Goal: Task Accomplishment & Management: Complete application form

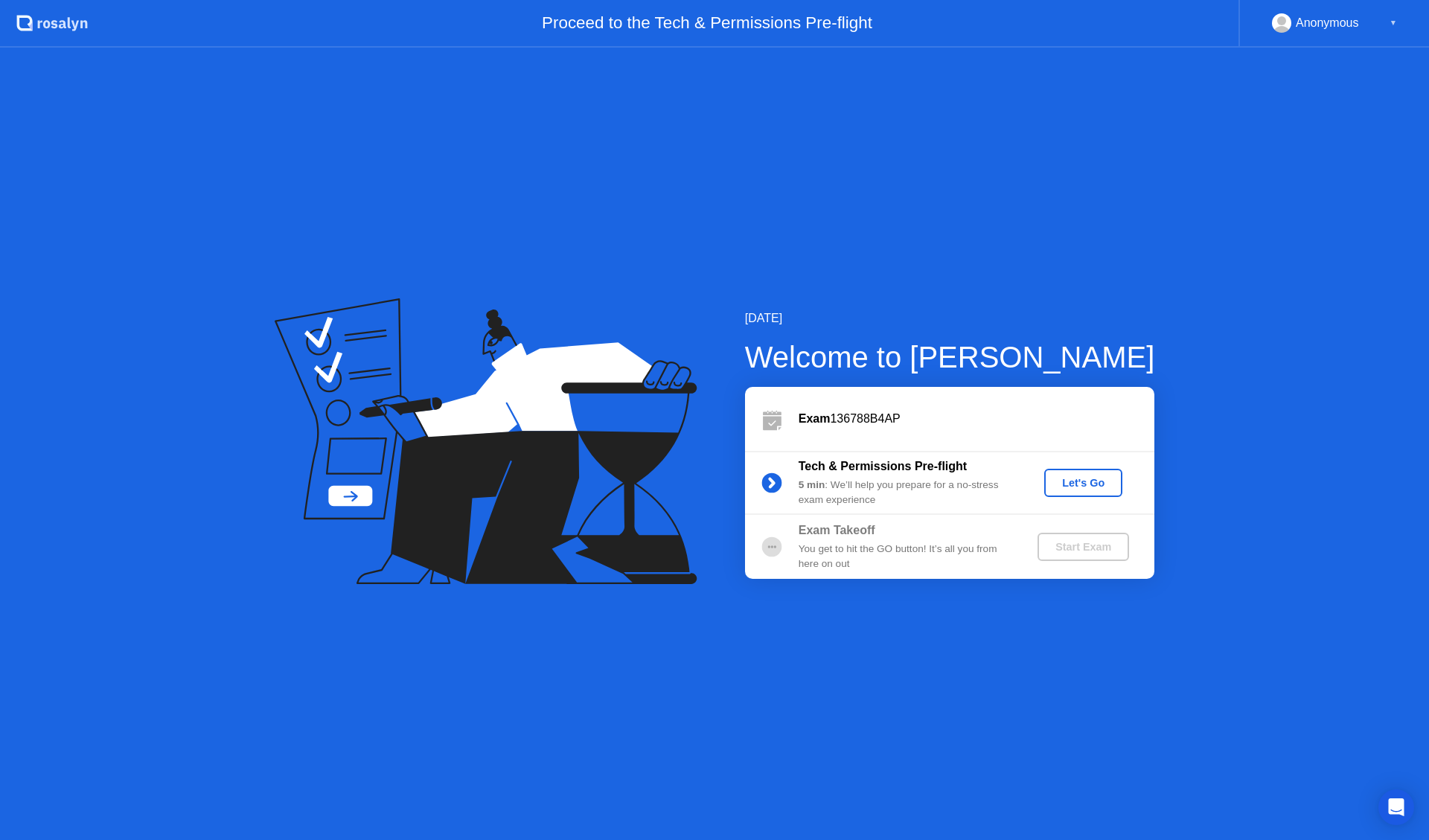
click at [1099, 489] on div "Let's Go" at bounding box center [1083, 482] width 66 height 12
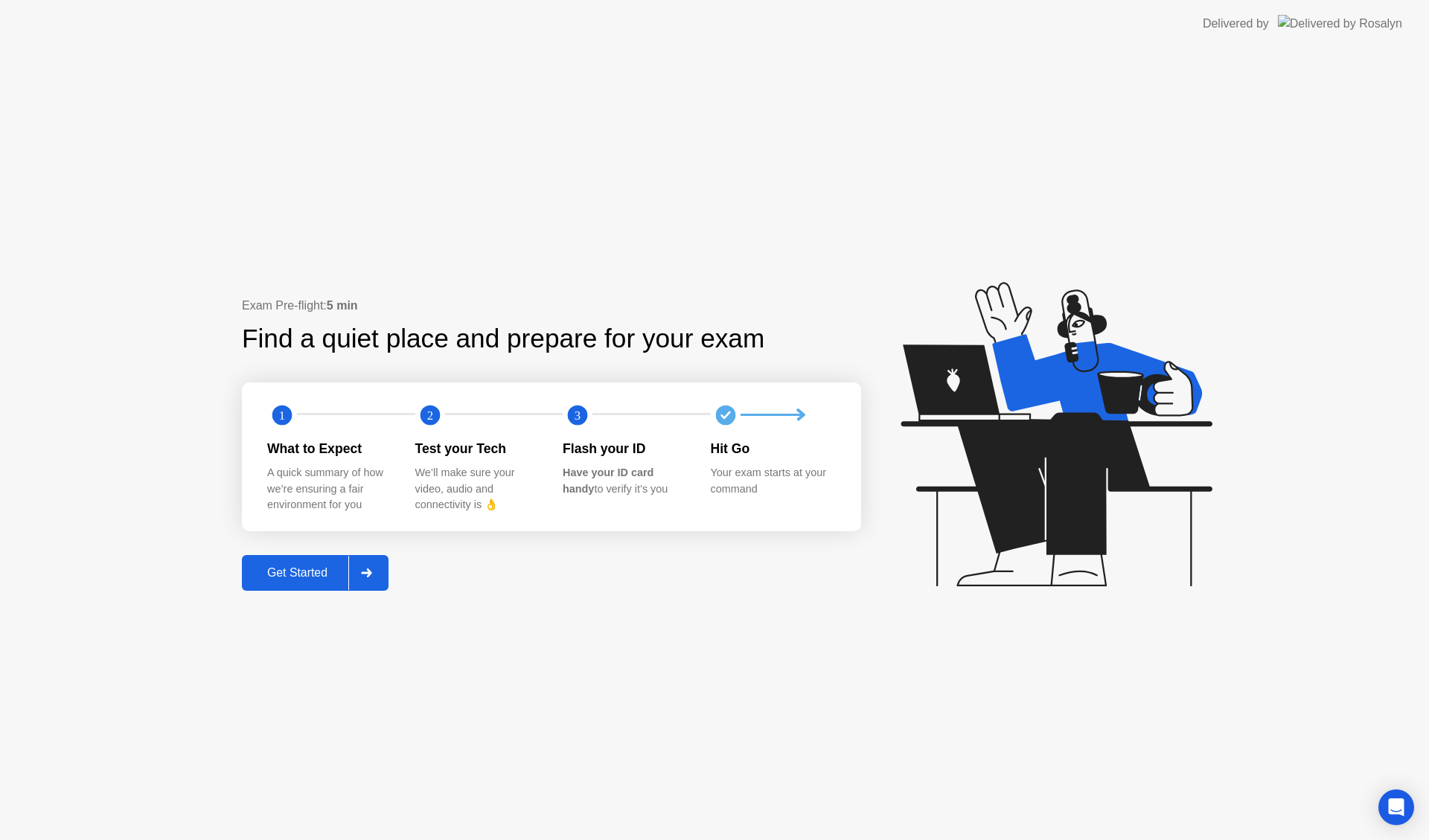
click at [322, 575] on div "Get Started" at bounding box center [297, 572] width 102 height 13
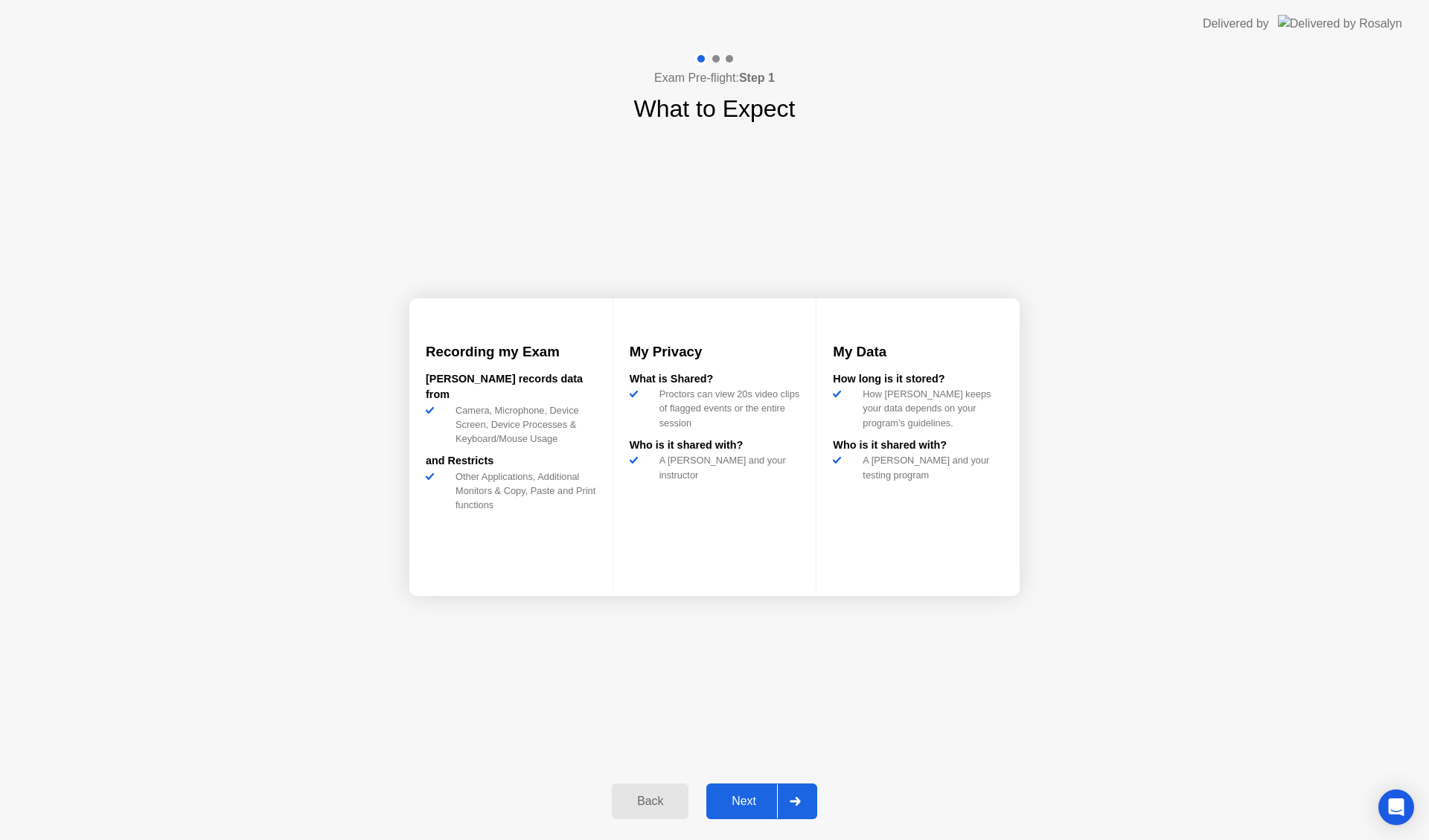
click at [757, 796] on div "Next" at bounding box center [744, 801] width 66 height 13
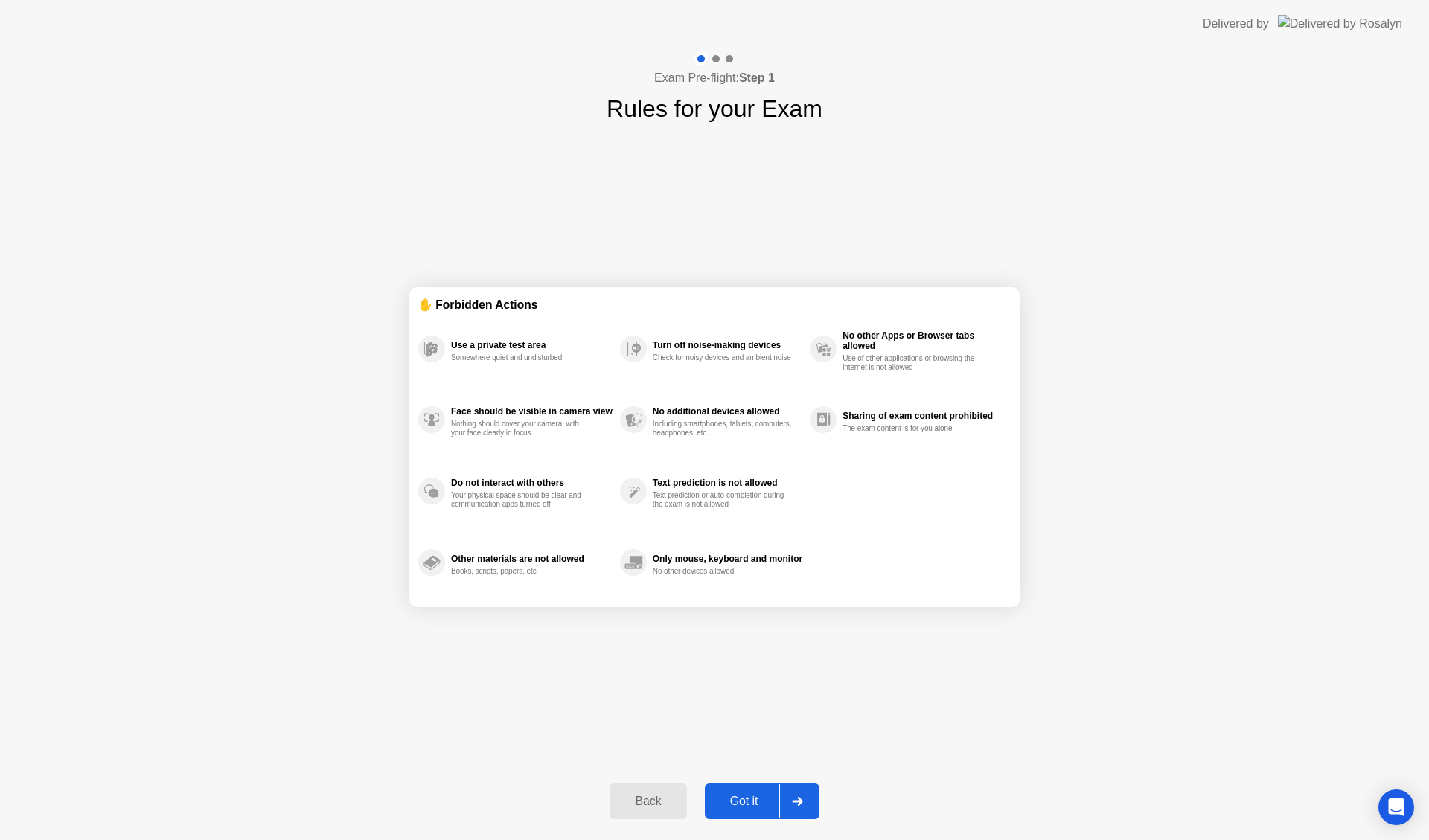
click at [757, 801] on div "Got it" at bounding box center [744, 801] width 70 height 13
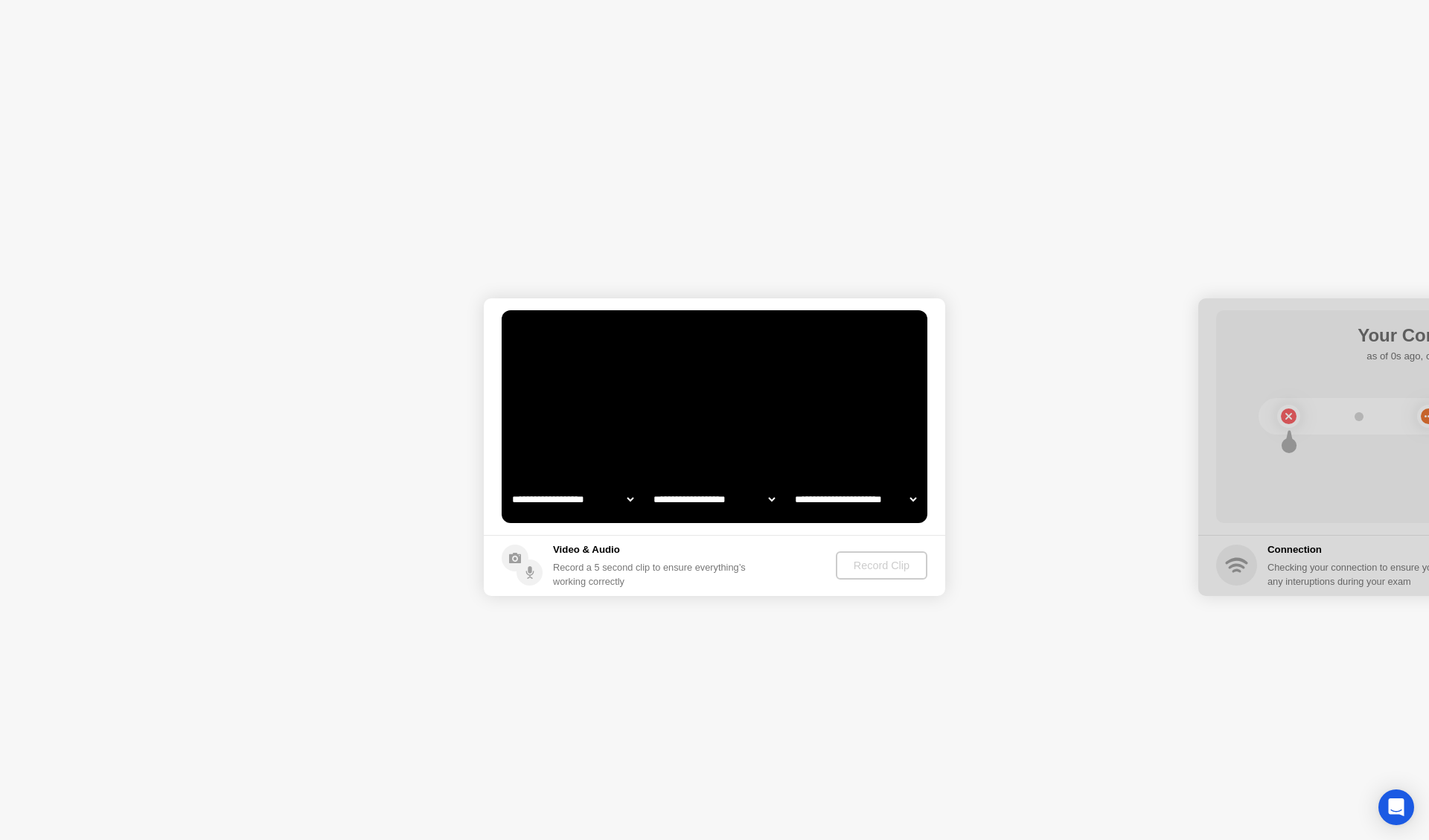
select select "**********"
select select "*******"
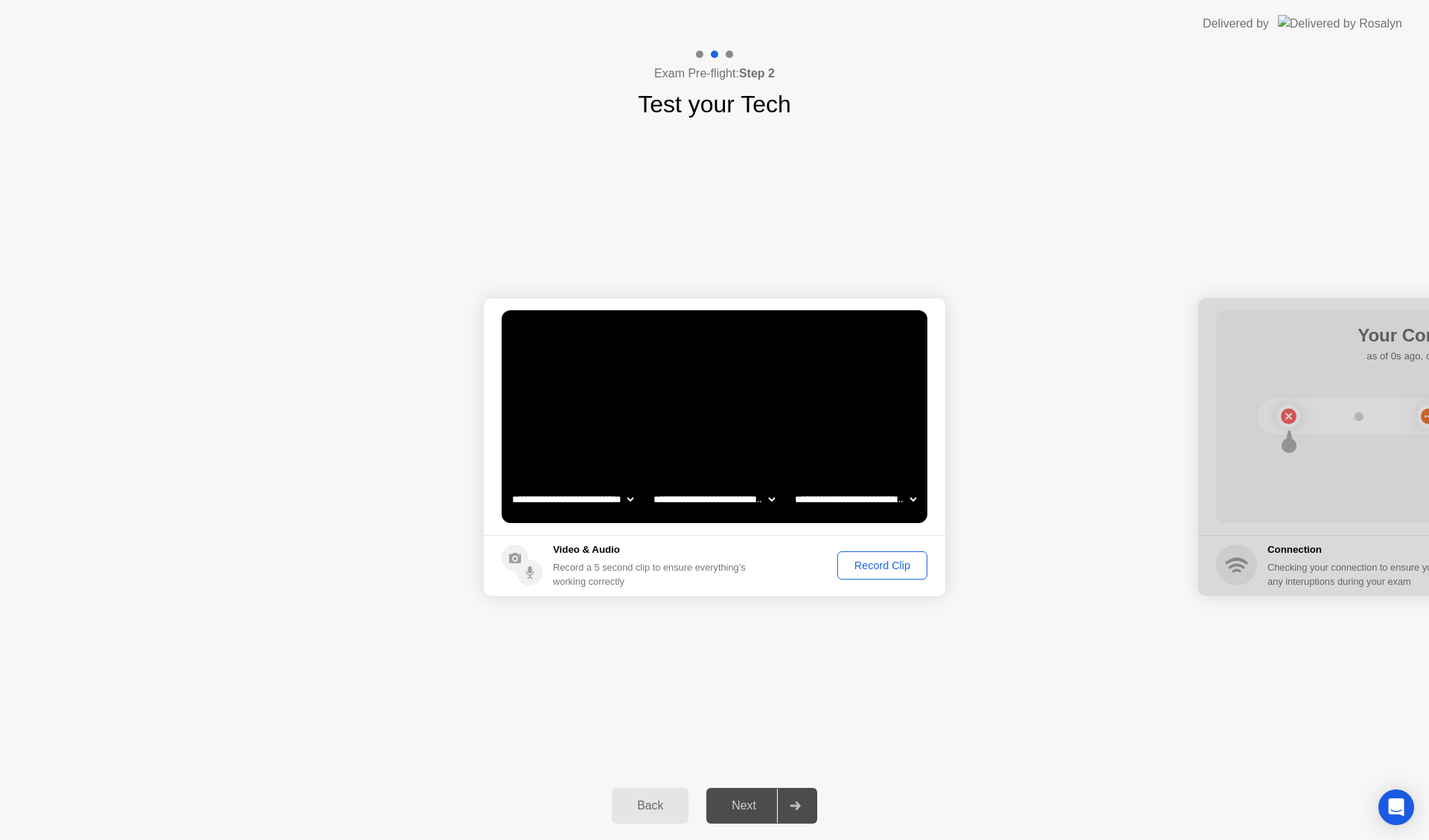
click at [740, 802] on div "Next" at bounding box center [744, 805] width 66 height 13
click at [798, 797] on div at bounding box center [795, 805] width 36 height 34
click at [743, 810] on div "Next" at bounding box center [744, 805] width 66 height 13
drag, startPoint x: 1071, startPoint y: 623, endPoint x: 1010, endPoint y: 634, distance: 62.0
click at [1010, 634] on div "**********" at bounding box center [714, 447] width 1429 height 650
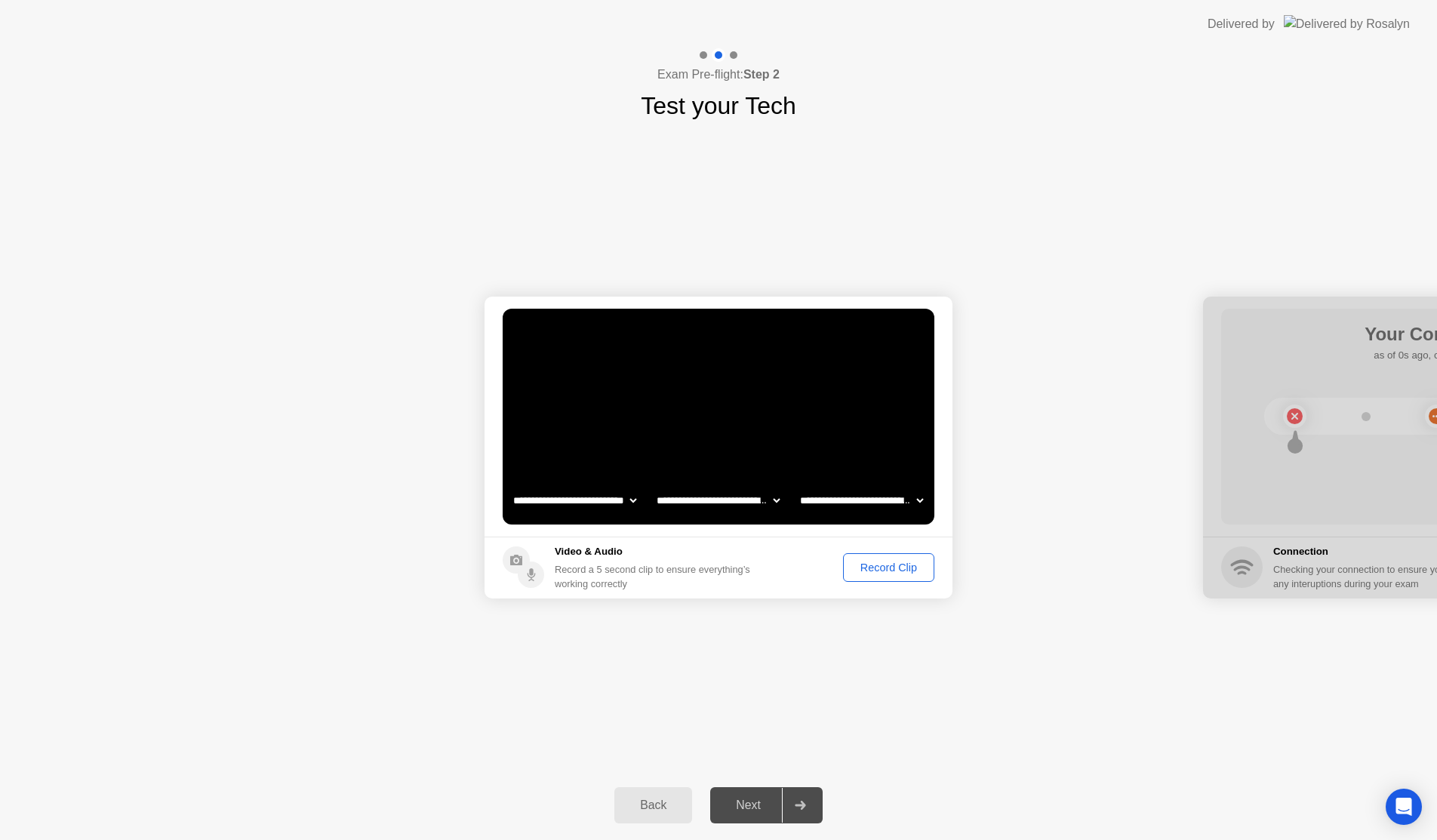
drag, startPoint x: 1298, startPoint y: 378, endPoint x: 1239, endPoint y: 387, distance: 59.7
click at [1239, 387] on div at bounding box center [1437, 447] width 468 height 301
click at [885, 567] on div "Record Clip" at bounding box center [888, 567] width 81 height 12
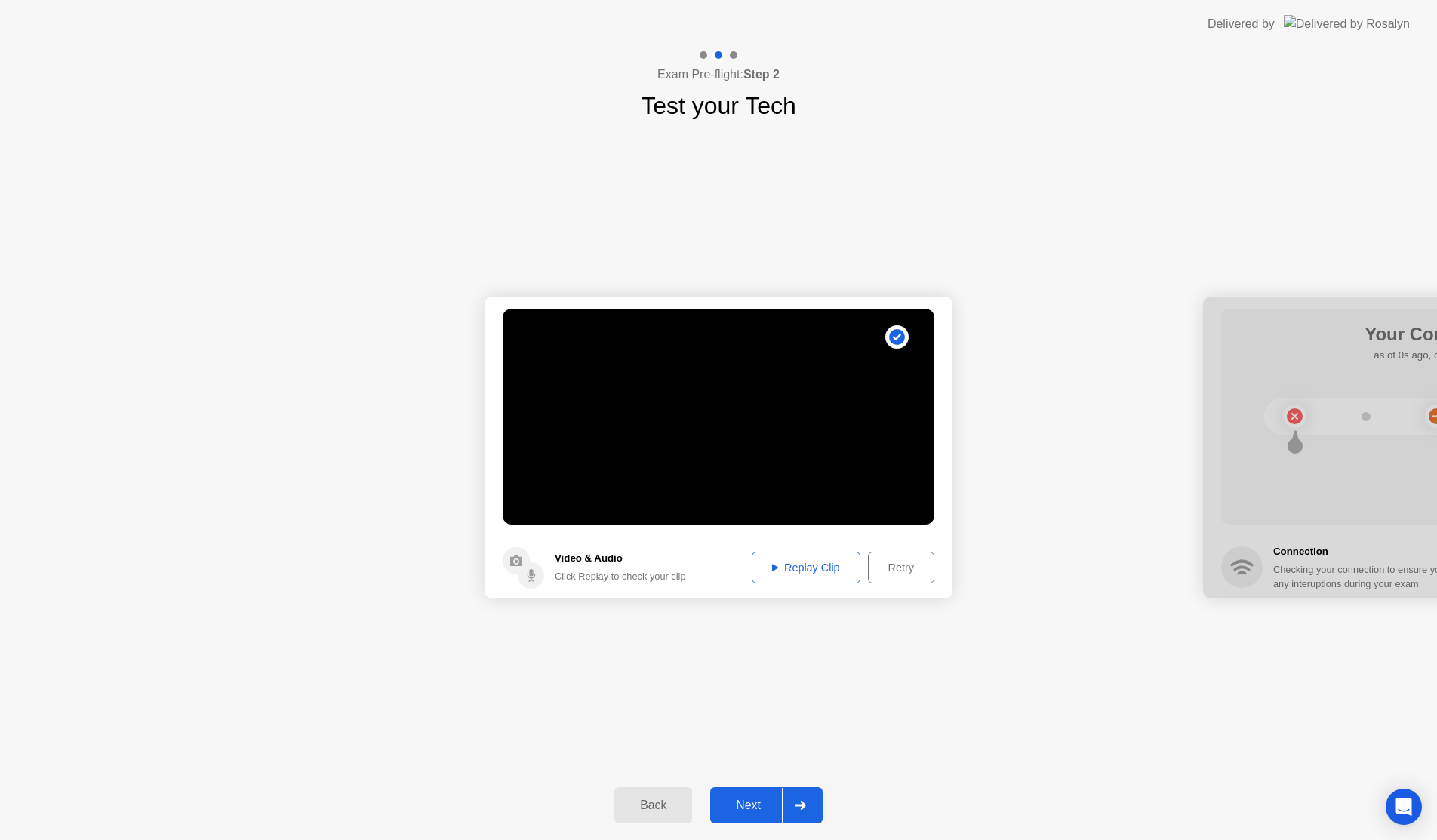
click at [804, 573] on div "Replay Clip" at bounding box center [806, 567] width 98 height 12
click at [739, 799] on div "Next" at bounding box center [748, 805] width 67 height 14
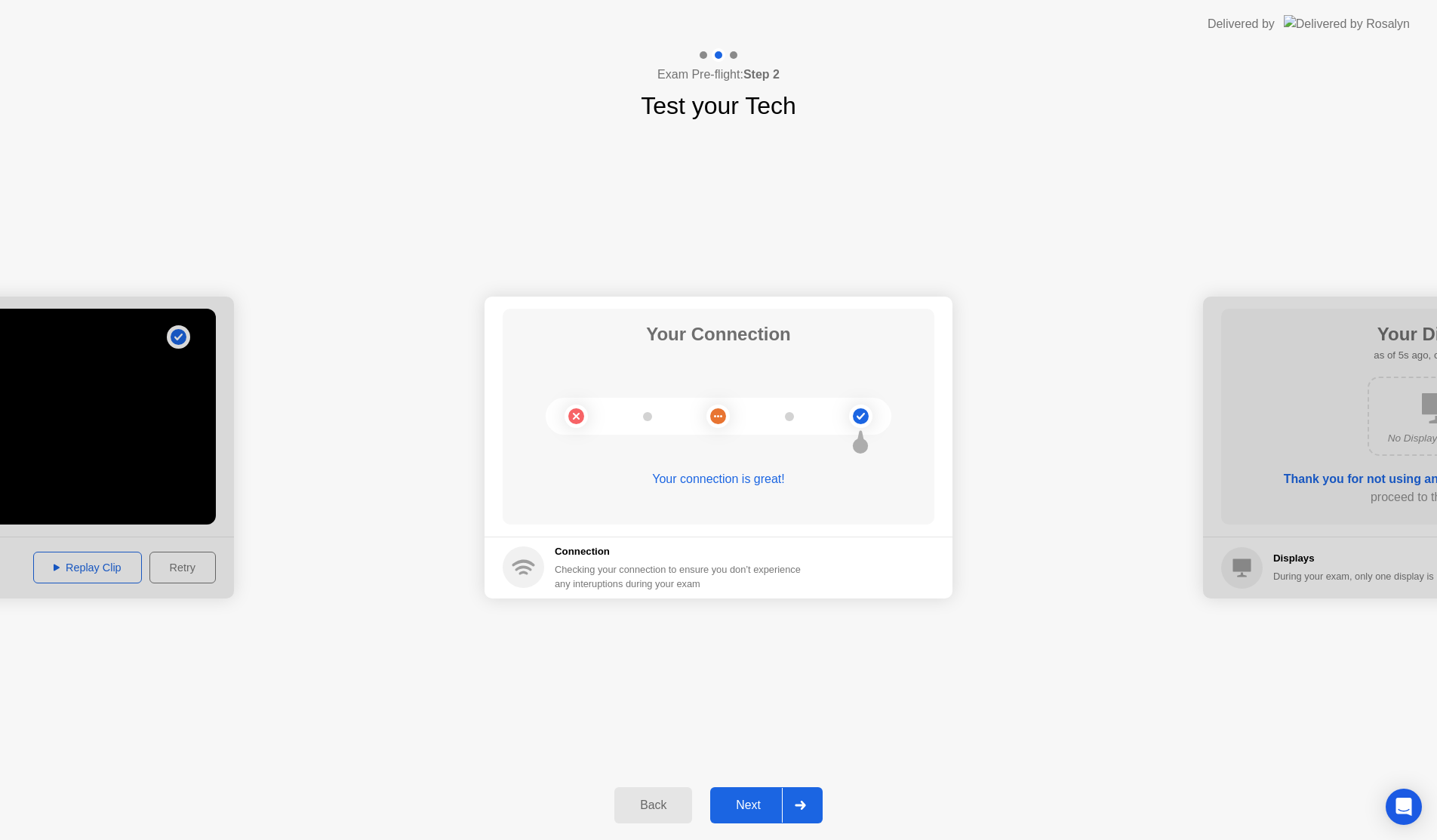
click at [746, 792] on button "Next" at bounding box center [766, 805] width 112 height 36
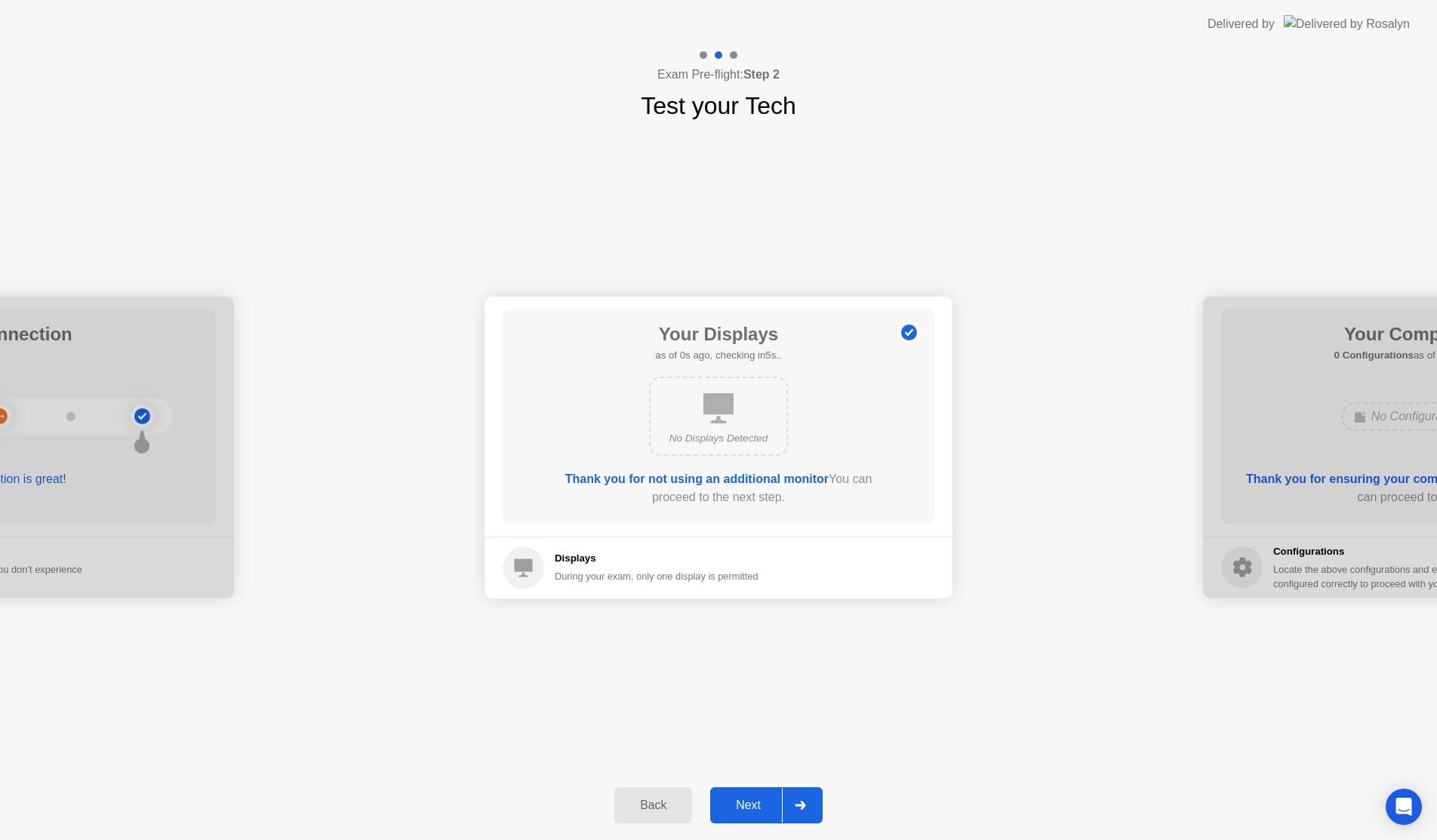
click at [758, 812] on div "Next" at bounding box center [748, 805] width 67 height 14
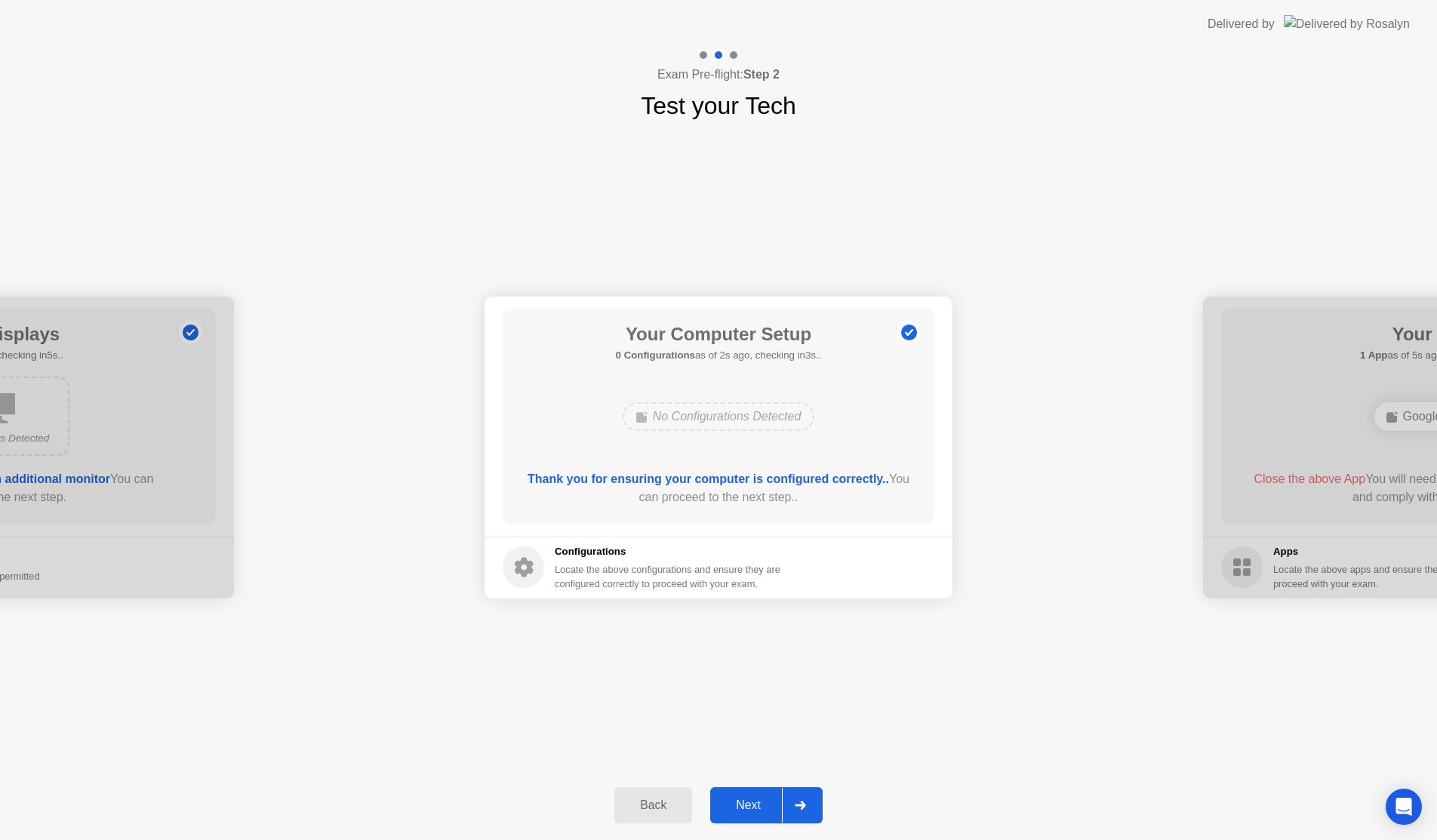
click at [750, 808] on div "Next" at bounding box center [748, 805] width 67 height 14
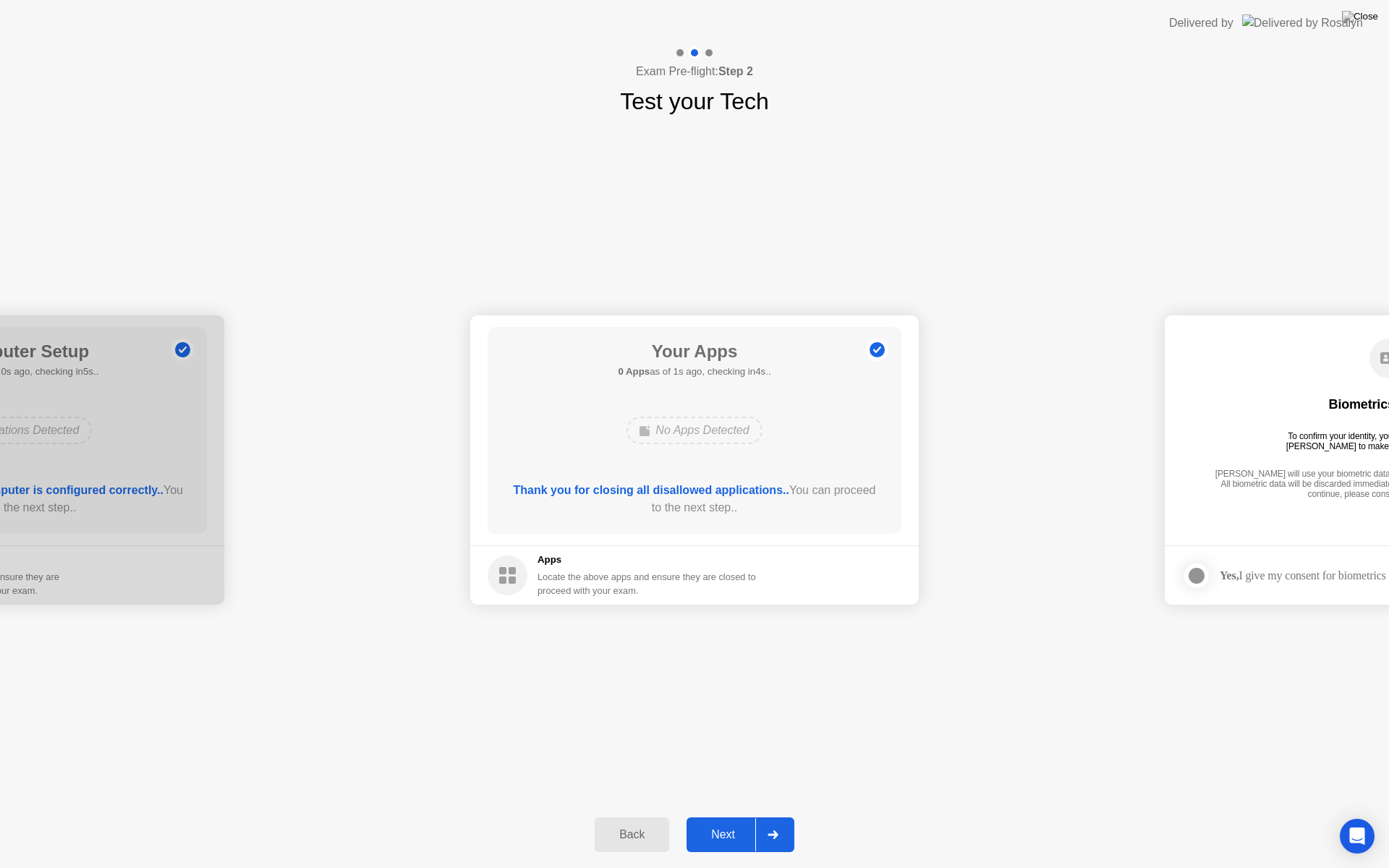
click at [733, 816] on div "Next" at bounding box center [723, 834] width 64 height 13
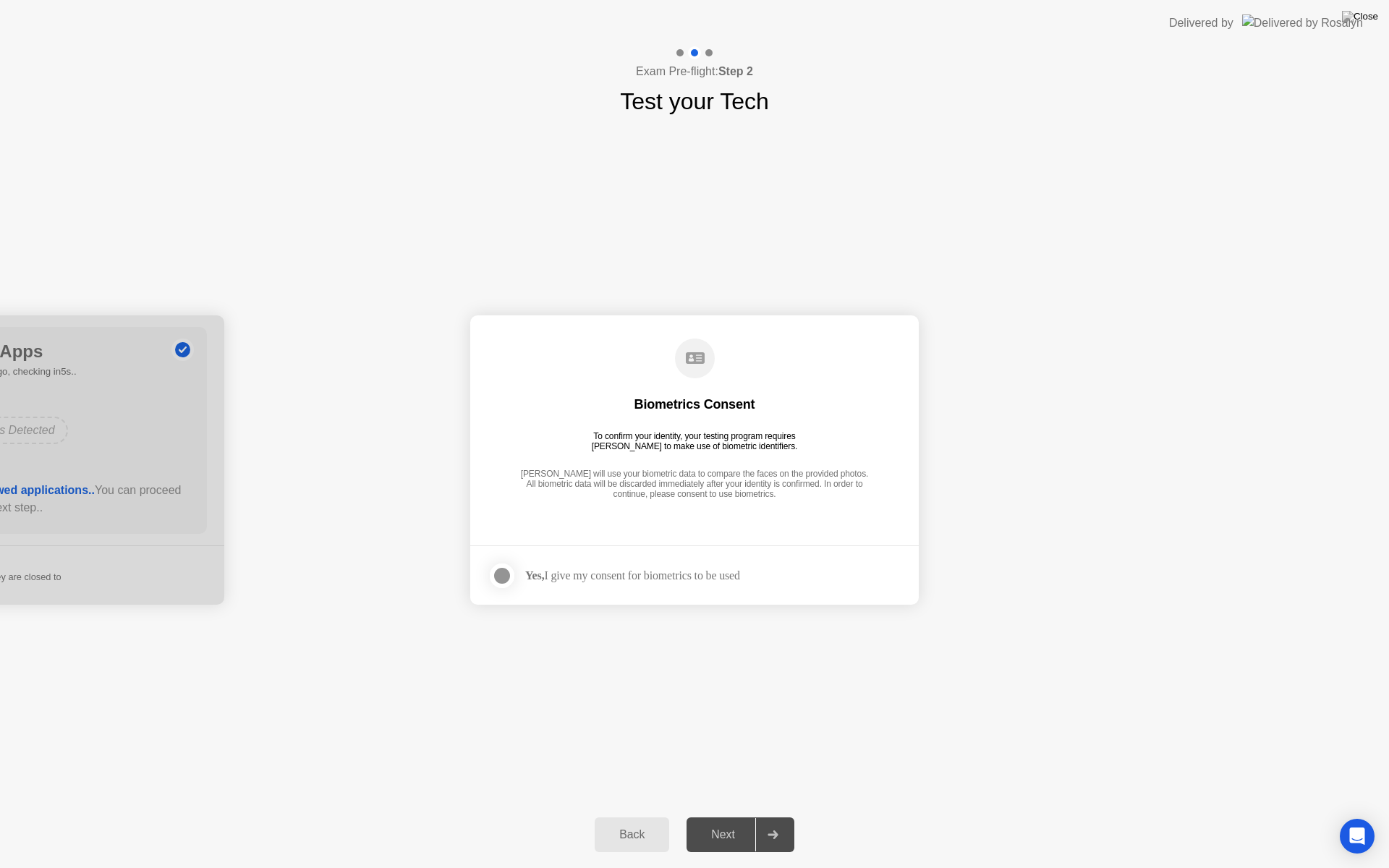
click at [506, 579] on div at bounding box center [502, 575] width 17 height 17
click at [730, 816] on div "Next" at bounding box center [723, 834] width 64 height 13
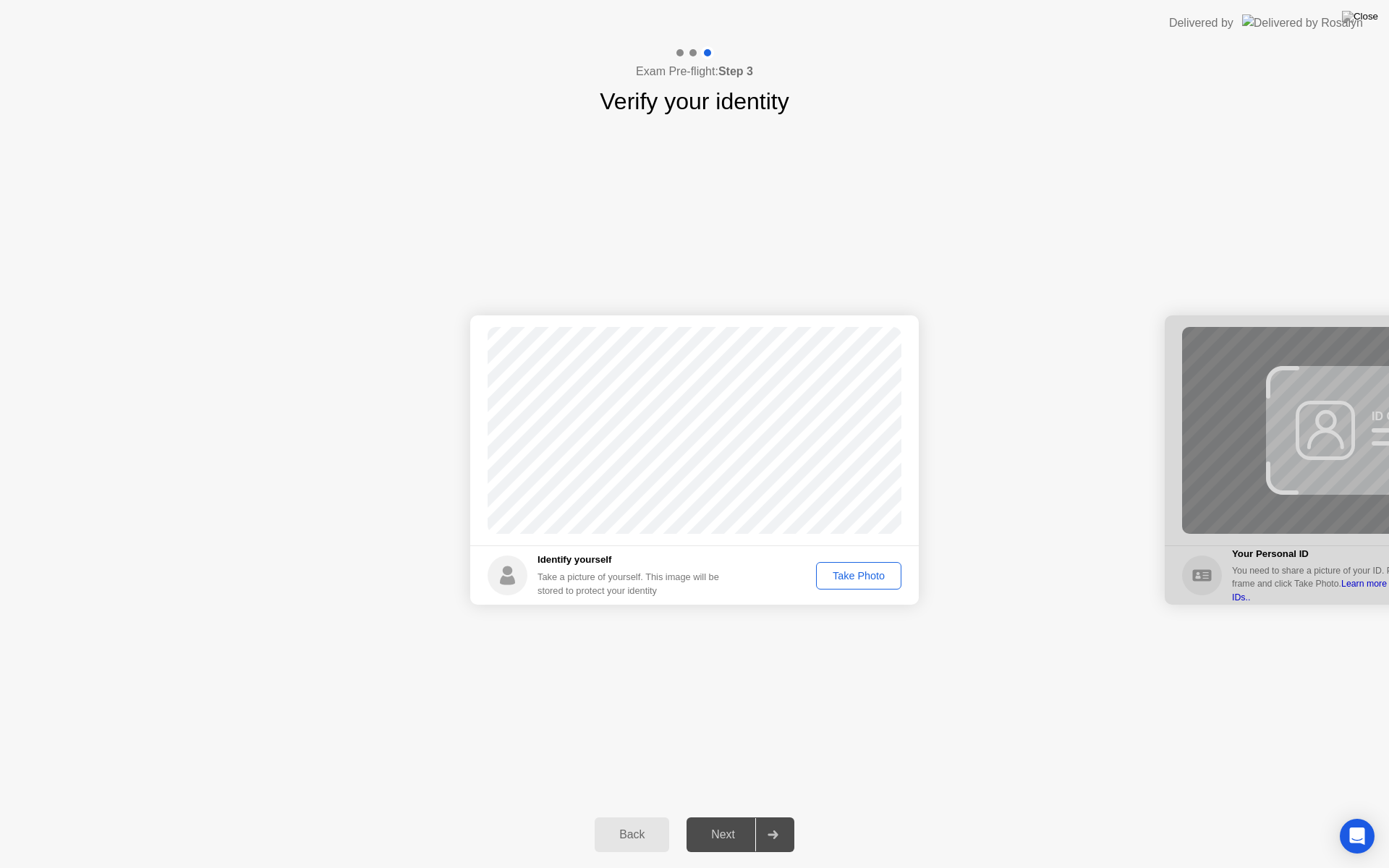
click at [854, 578] on div "Take Photo" at bounding box center [859, 575] width 76 height 11
click at [869, 576] on div "Retake" at bounding box center [868, 575] width 56 height 11
click at [857, 575] on div "Take Photo" at bounding box center [859, 575] width 76 height 11
click at [726, 816] on button "Next" at bounding box center [741, 835] width 108 height 35
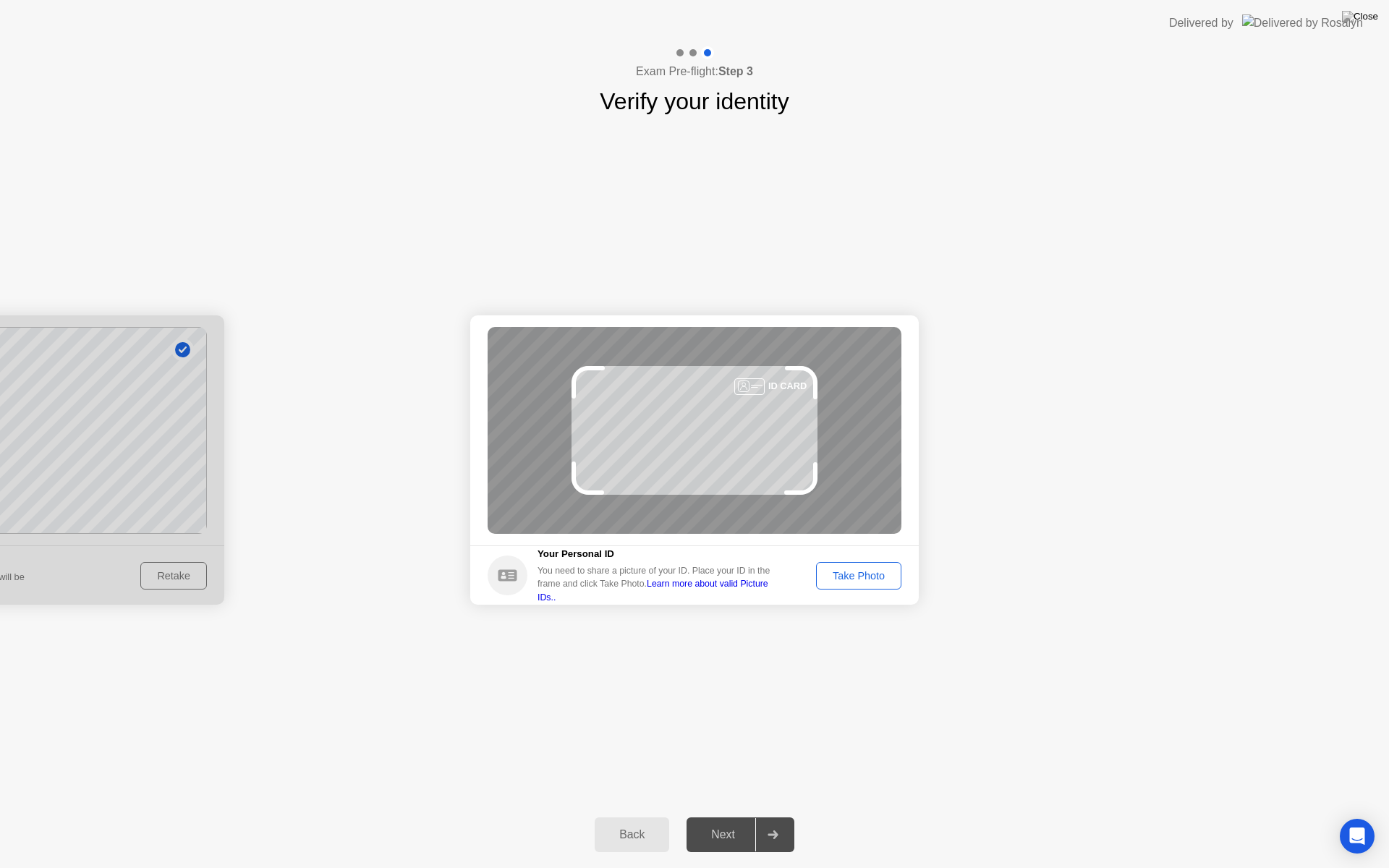
click at [871, 577] on div "Take Photo" at bounding box center [859, 575] width 76 height 11
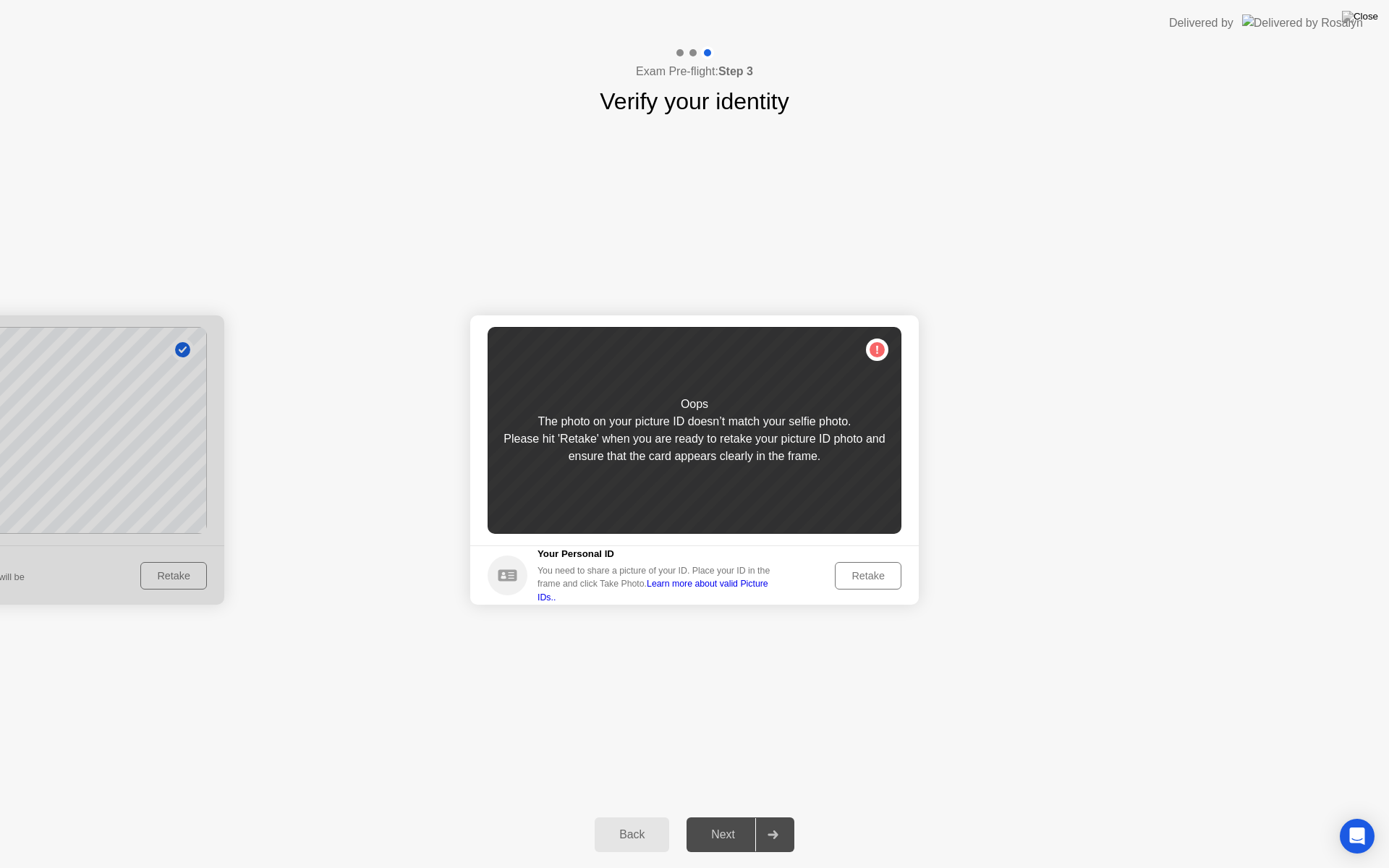
click at [863, 575] on div "Retake" at bounding box center [868, 575] width 56 height 11
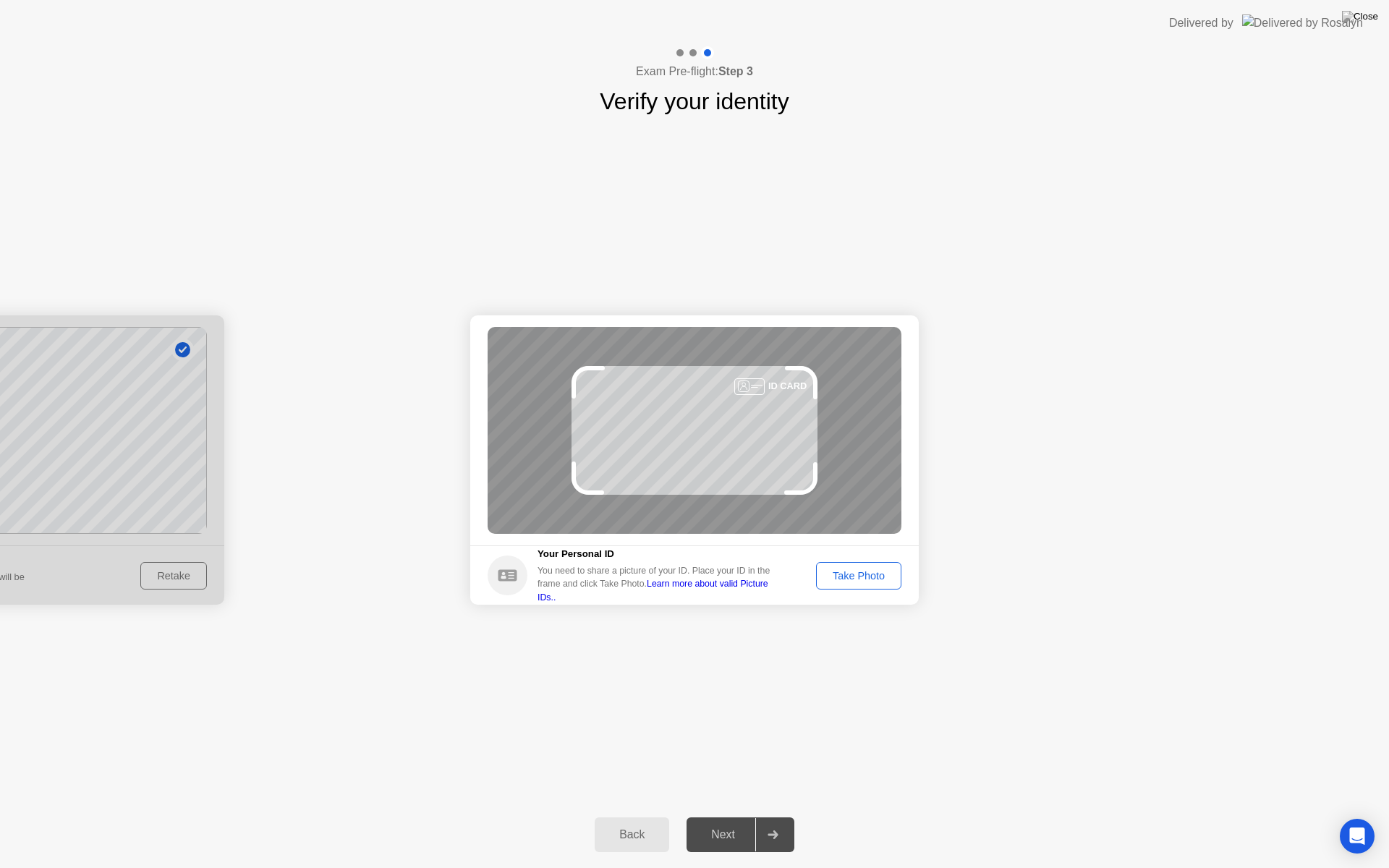
click at [178, 571] on div at bounding box center [0, 459] width 449 height 289
click at [632, 816] on div "Back" at bounding box center [632, 834] width 66 height 13
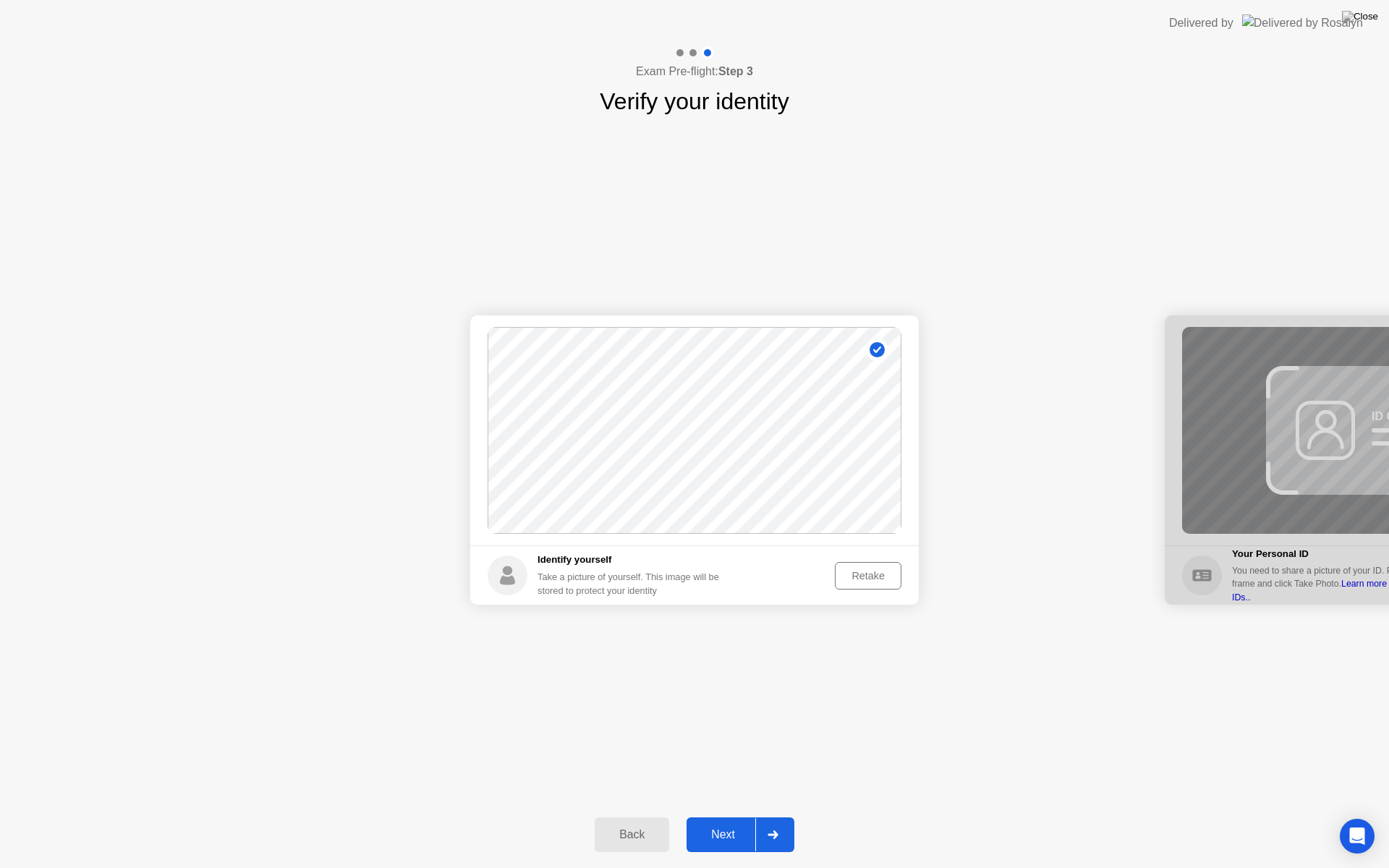
click at [878, 566] on button "Retake" at bounding box center [868, 576] width 67 height 28
click at [840, 581] on div "Take Photo" at bounding box center [859, 575] width 76 height 11
click at [725, 816] on div "Next" at bounding box center [723, 834] width 64 height 13
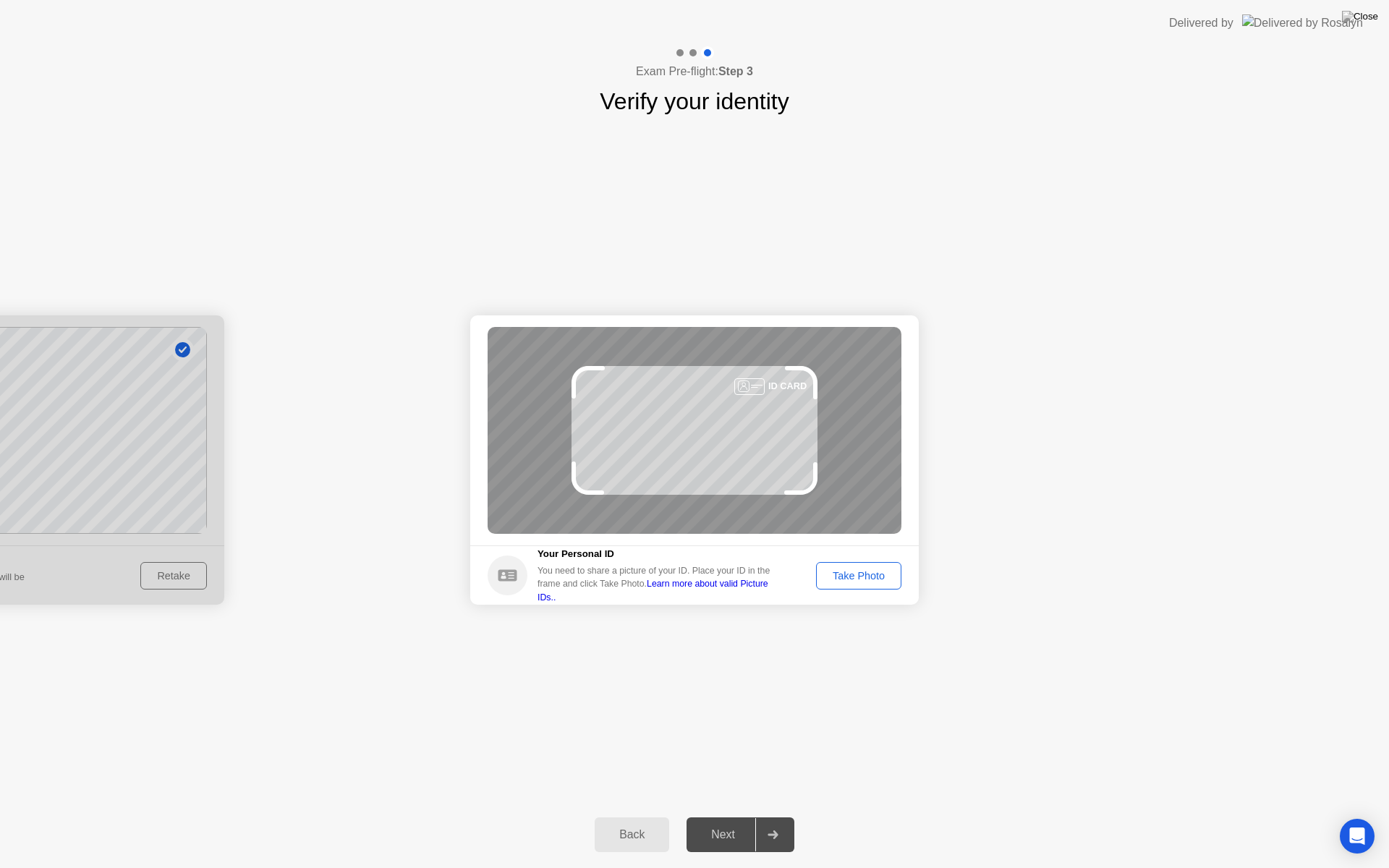
click at [884, 571] on div "Take Photo" at bounding box center [859, 575] width 76 height 11
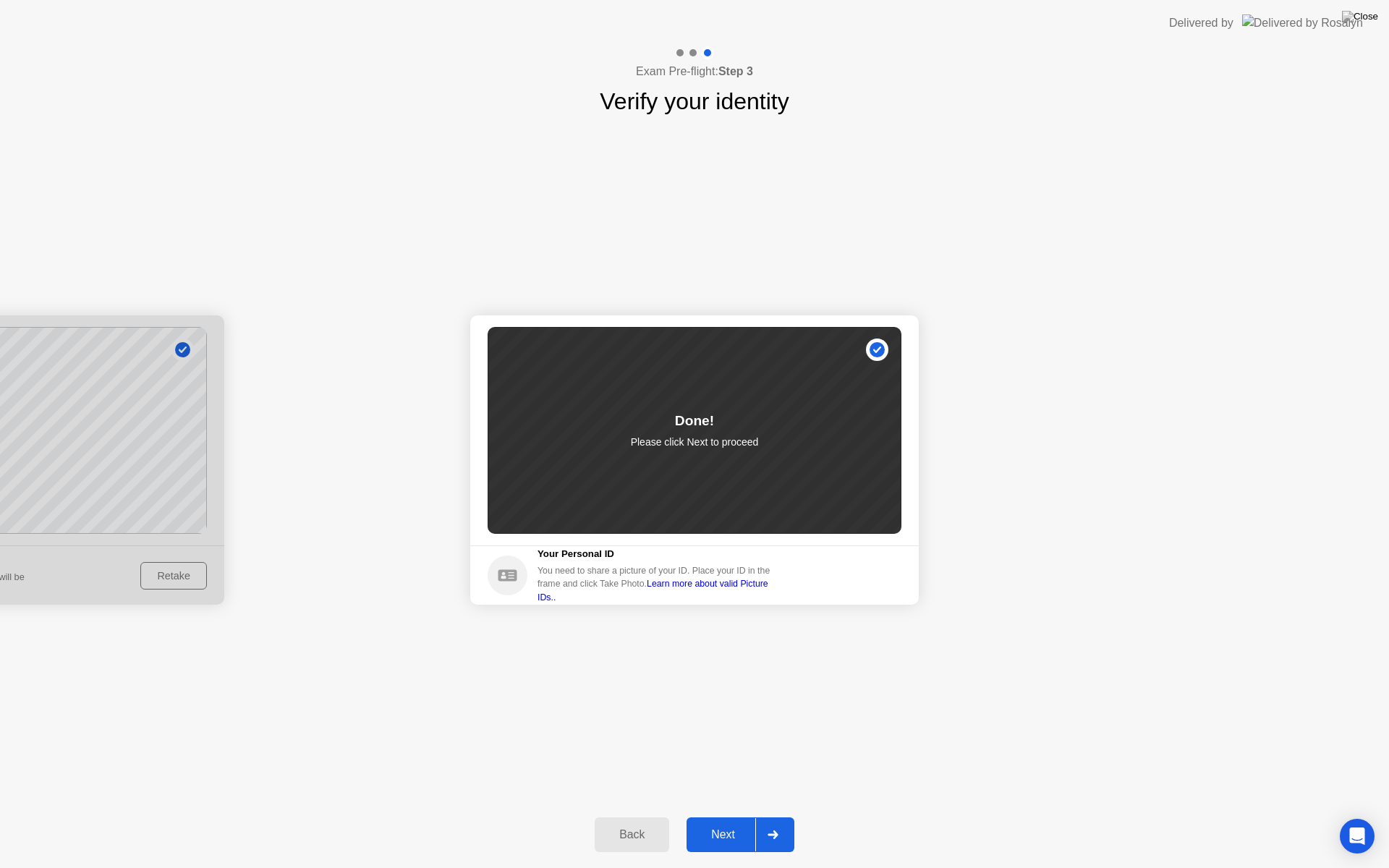
click at [734, 816] on div "Next" at bounding box center [723, 834] width 64 height 13
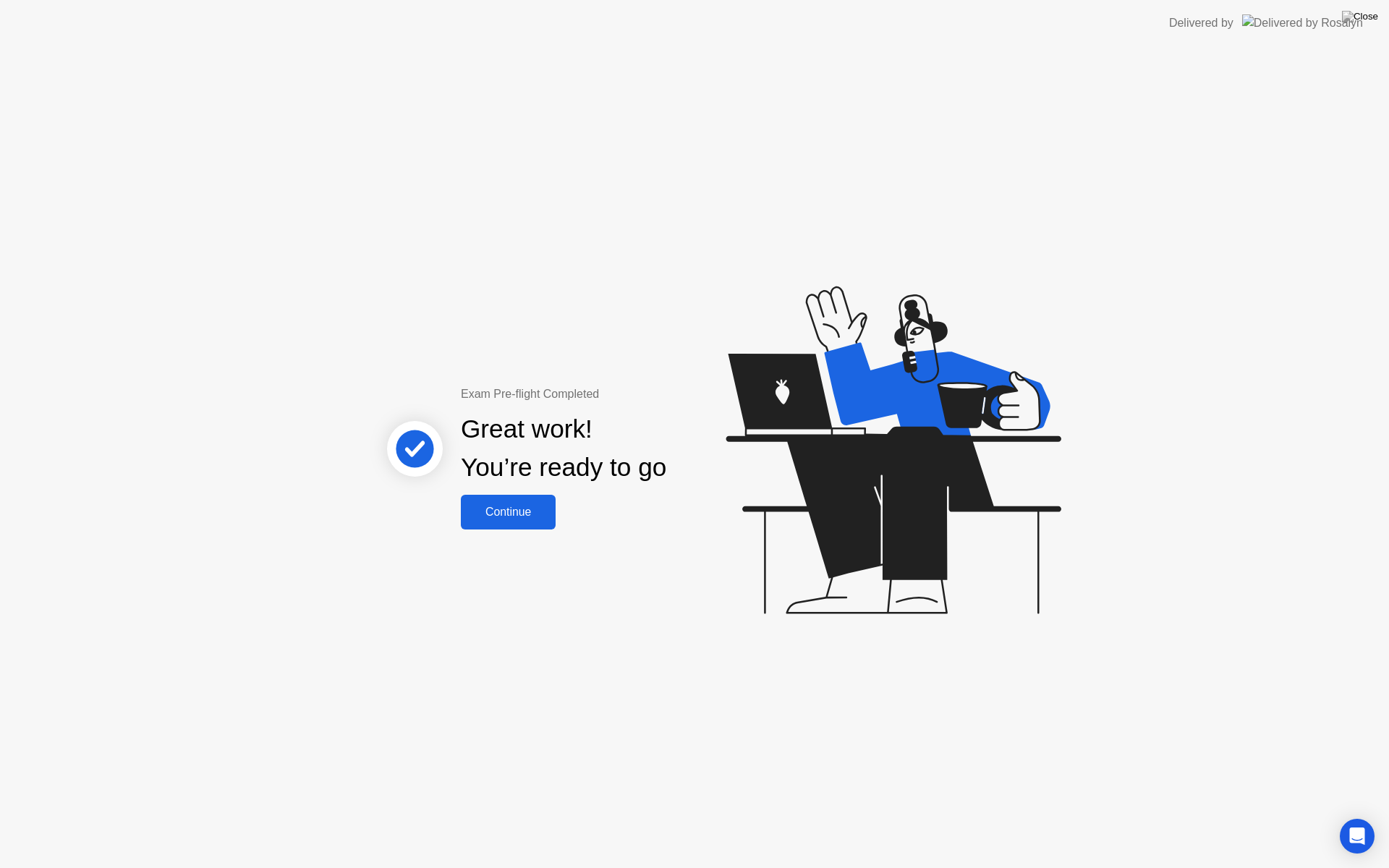
click at [517, 516] on div "Continue" at bounding box center [508, 512] width 86 height 13
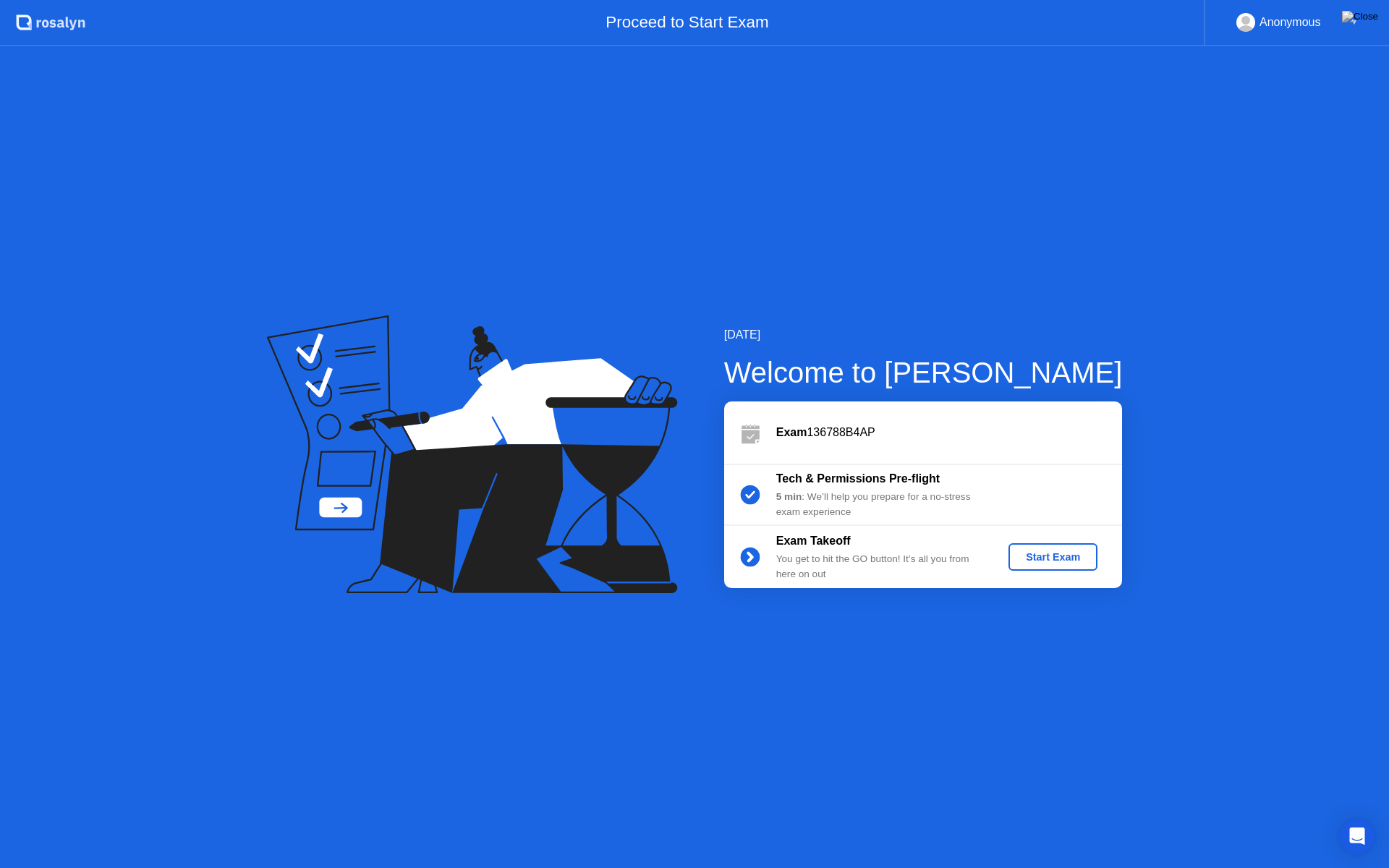
click at [1037, 561] on div "Start Exam" at bounding box center [1053, 556] width 77 height 11
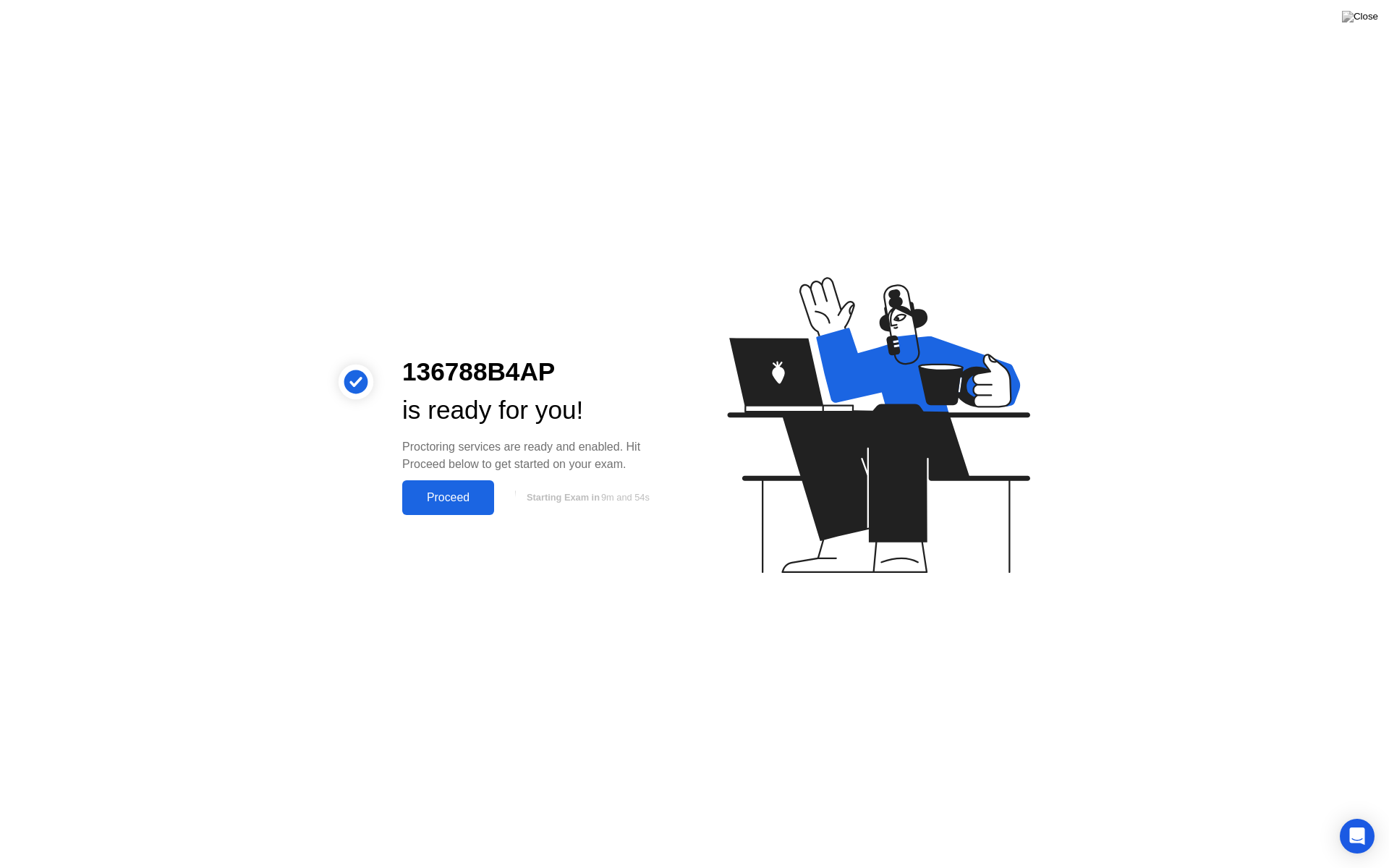
click at [451, 504] on div "Proceed" at bounding box center [448, 497] width 83 height 13
